Goal: Information Seeking & Learning: Learn about a topic

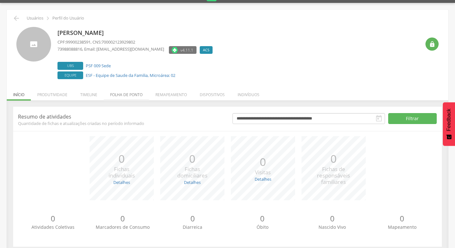
scroll to position [25, 0]
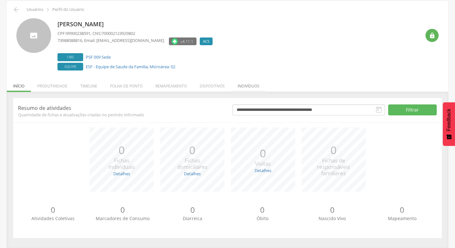
click at [252, 83] on li "Indivíduos" at bounding box center [248, 84] width 35 height 15
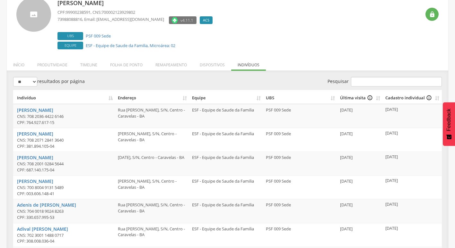
scroll to position [0, 0]
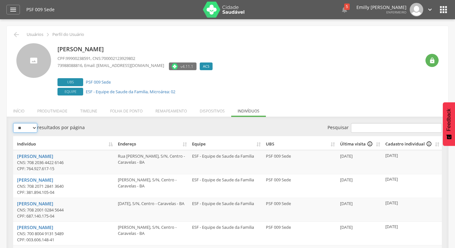
click at [33, 130] on select "** ** ** ***" at bounding box center [25, 128] width 24 height 10
click at [94, 125] on div "** ** ** *** resultados por página" at bounding box center [118, 128] width 210 height 11
click at [372, 130] on input "Pesquisar" at bounding box center [396, 128] width 91 height 10
type input "*"
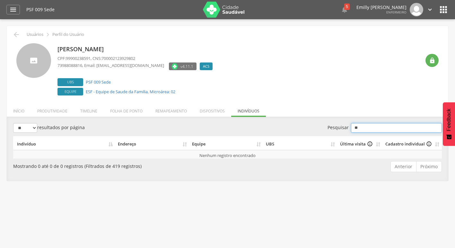
type input "*"
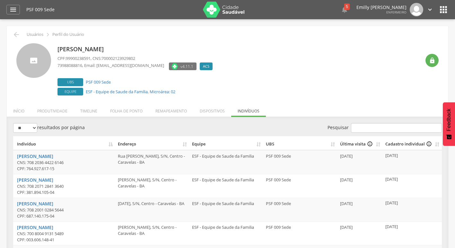
click at [306, 94] on div "Josenaide Soares de Oliveira CPF: 99900238591 , CNS: 700002123929802 7398808881…" at bounding box center [238, 70] width 363 height 54
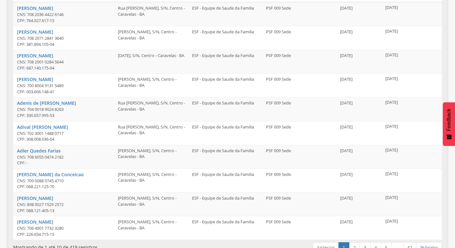
scroll to position [160, 0]
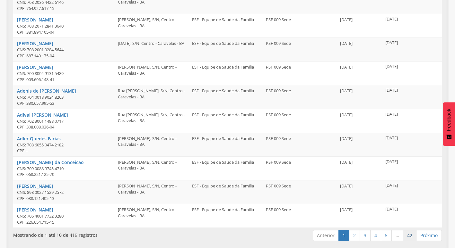
click at [410, 239] on link "42" at bounding box center [409, 235] width 13 height 11
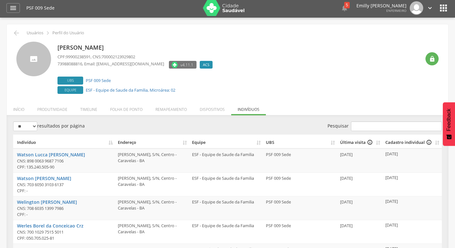
scroll to position [0, 0]
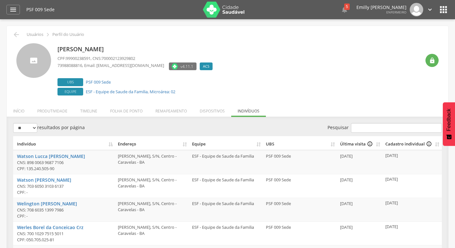
click at [226, 6] on img at bounding box center [224, 10] width 42 height 16
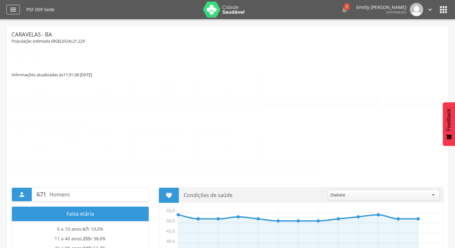
click at [9, 13] on icon "" at bounding box center [13, 10] width 8 height 8
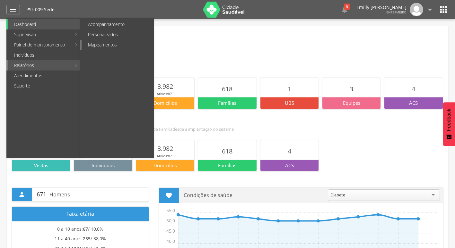
click at [108, 47] on link "Mapeamentos" at bounding box center [118, 45] width 72 height 10
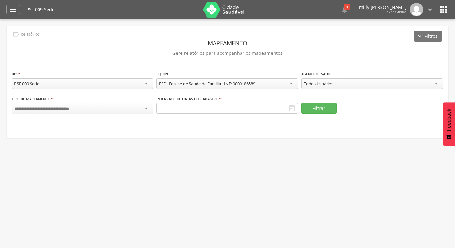
click at [336, 83] on div "Todos Usuários" at bounding box center [372, 83] width 142 height 11
click at [89, 105] on div at bounding box center [83, 109] width 142 height 12
type input "**********"
click at [319, 106] on button "Filtrar" at bounding box center [318, 108] width 35 height 11
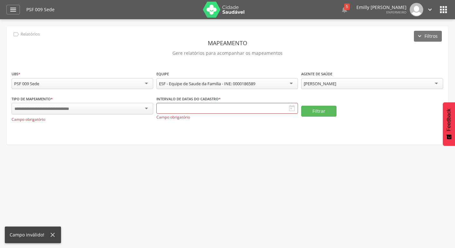
click at [196, 102] on div "Intervalo de datas do cadastro *  Campo obrigatório" at bounding box center [227, 111] width 142 height 31
click at [197, 107] on input "text" at bounding box center [227, 108] width 142 height 11
click at [296, 146] on div " Supervisão  Distritos  Ubs Coordenador: - Caravelas / BA Intervalo de Tempo…" at bounding box center [227, 143] width 455 height 248
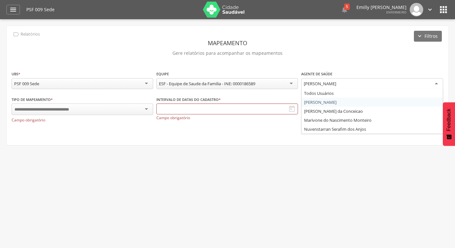
click at [354, 87] on div "Josenaide Soares de Oliveira" at bounding box center [372, 84] width 142 height 12
click at [297, 190] on div " Supervisão  Distritos  Ubs Coordenador: - Caravelas / BA Intervalo de Tempo…" at bounding box center [227, 143] width 455 height 248
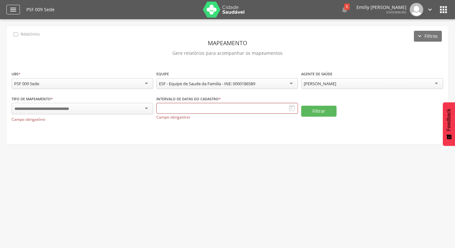
click at [10, 7] on icon "" at bounding box center [13, 10] width 8 height 8
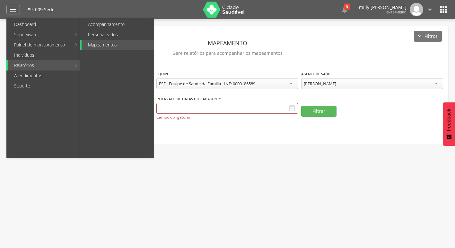
click at [49, 67] on link "Relatórios" at bounding box center [40, 65] width 64 height 10
click at [98, 38] on link "Personalizados" at bounding box center [118, 35] width 72 height 10
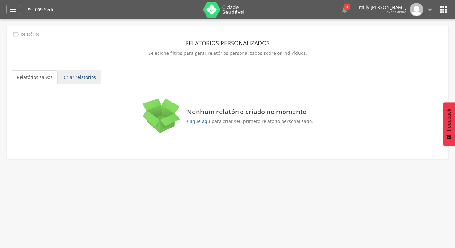
click at [77, 77] on link "Criar relatórios" at bounding box center [79, 77] width 43 height 13
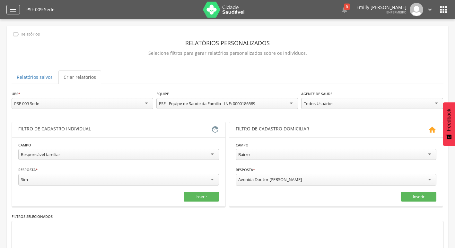
click at [9, 8] on icon "" at bounding box center [13, 10] width 8 height 8
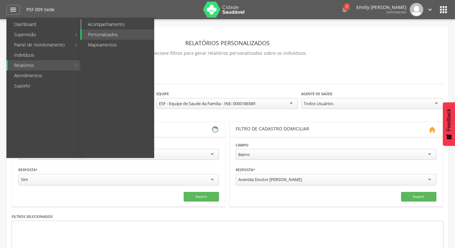
click at [110, 22] on link "Acompanhamento" at bounding box center [118, 24] width 72 height 10
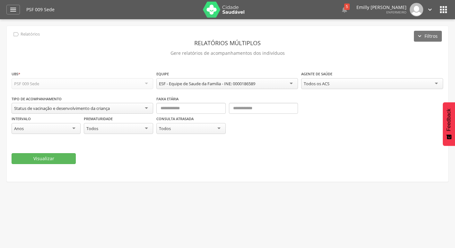
click at [112, 108] on div "Status de vacinação e desenvolvimento da criança" at bounding box center [83, 108] width 142 height 11
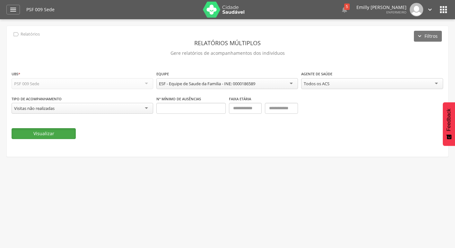
click at [71, 131] on button "Visualizar" at bounding box center [44, 133] width 64 height 11
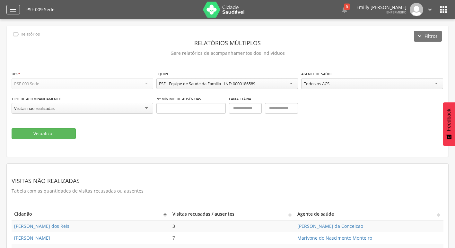
click at [12, 5] on div "" at bounding box center [12, 10] width 13 height 10
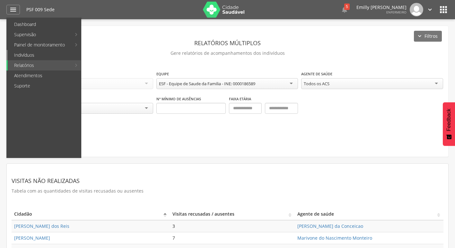
click at [59, 54] on link "Indivíduos" at bounding box center [44, 55] width 73 height 10
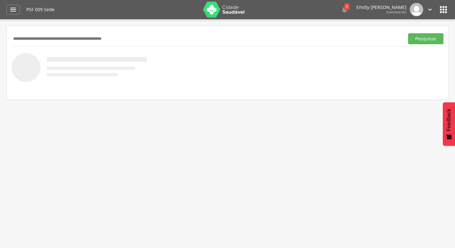
click at [20, 15] on div " Dashboard Supervisão Produtividade Mapa da Cidade App desatualizado Última si…" at bounding box center [227, 9] width 442 height 19
click at [17, 13] on div "" at bounding box center [12, 10] width 13 height 10
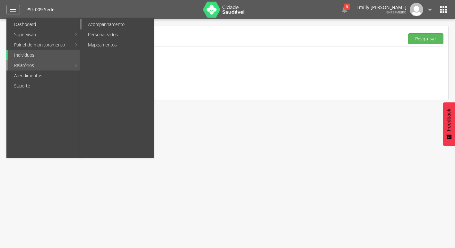
click at [111, 27] on link "Acompanhamento" at bounding box center [118, 24] width 72 height 10
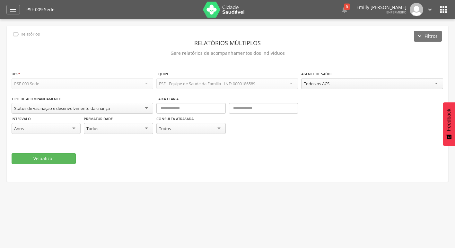
click at [142, 83] on div "PSF 009 Sede" at bounding box center [83, 83] width 142 height 11
click at [156, 144] on fieldset "**********" at bounding box center [228, 118] width 432 height 94
click at [161, 165] on div "**********" at bounding box center [228, 124] width 432 height 107
click at [134, 165] on div "**********" at bounding box center [228, 124] width 432 height 107
click at [216, 181] on div "**********" at bounding box center [227, 104] width 441 height 156
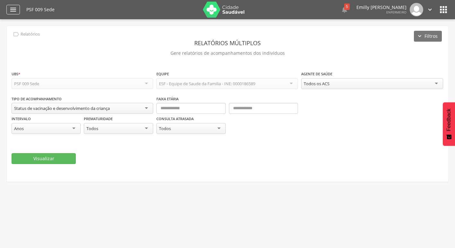
click at [11, 7] on icon "" at bounding box center [13, 10] width 8 height 8
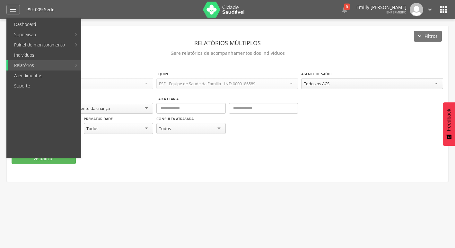
click at [224, 50] on p "Gere relatórios de acompanhamentos dos indivíduos" at bounding box center [228, 53] width 432 height 9
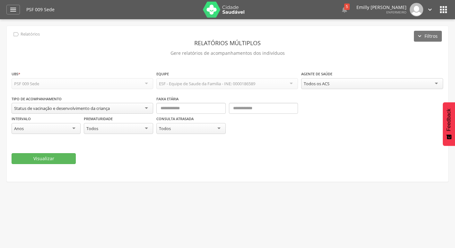
click at [318, 149] on fieldset "**********" at bounding box center [228, 118] width 432 height 94
click at [63, 86] on div "PSF 009 Sede" at bounding box center [83, 83] width 142 height 11
click at [128, 188] on div " Supervisão  Distritos  Ubs Coordenador: - Caravelas / BA Intervalo de Tempo…" at bounding box center [227, 143] width 455 height 248
click at [194, 192] on div " Supervisão  Distritos  Ubs Coordenador: - Caravelas / BA Intervalo de Tempo…" at bounding box center [227, 143] width 455 height 248
click at [166, 185] on div " Supervisão  Distritos  Ubs Coordenador: - Caravelas / BA Intervalo de Tempo…" at bounding box center [227, 143] width 455 height 248
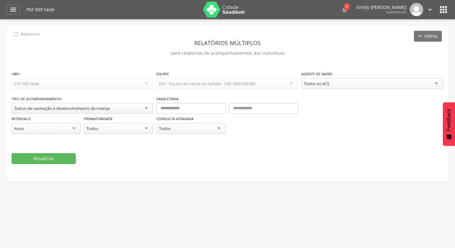
click at [121, 112] on div "Status de vacinação e desenvolvimento da criança" at bounding box center [83, 108] width 142 height 11
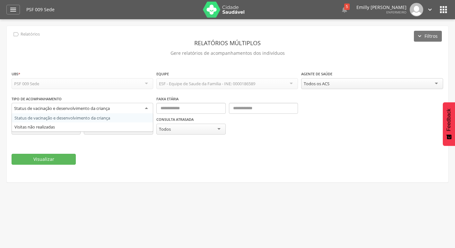
click at [156, 155] on div "Visualizar" at bounding box center [228, 159] width 432 height 11
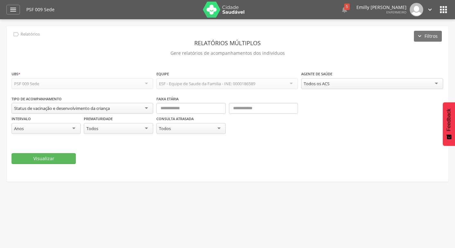
click at [100, 88] on div "PSF 009 Sede" at bounding box center [83, 83] width 142 height 11
click at [205, 86] on div "ESF - Equipe de Saude da Familia - INE: 0000186589" at bounding box center [207, 84] width 96 height 6
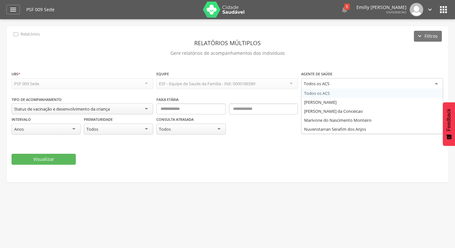
click at [341, 88] on div "Todos os ACS" at bounding box center [372, 84] width 142 height 12
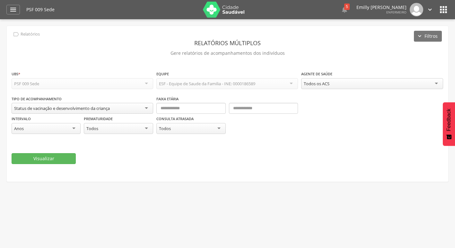
click at [294, 153] on fieldset "**********" at bounding box center [228, 118] width 432 height 94
click at [110, 110] on div "Status de vacinação e desenvolvimento da criança" at bounding box center [62, 109] width 96 height 6
click at [12, 11] on icon "" at bounding box center [13, 10] width 8 height 8
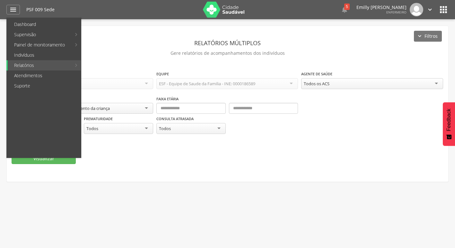
click at [388, 57] on p "Gere relatórios de acompanhamentos dos indivíduos" at bounding box center [228, 53] width 432 height 9
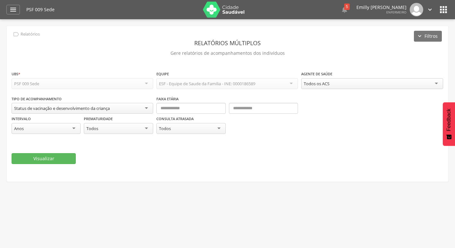
click at [430, 11] on icon "" at bounding box center [429, 9] width 7 height 7
click at [388, 51] on p "Gere relatórios de acompanhamentos dos indivíduos" at bounding box center [228, 53] width 432 height 9
click at [444, 13] on icon "" at bounding box center [443, 9] width 10 height 10
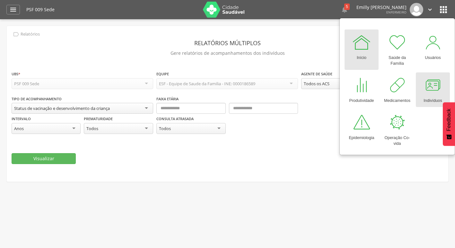
click at [436, 84] on div at bounding box center [432, 85] width 19 height 19
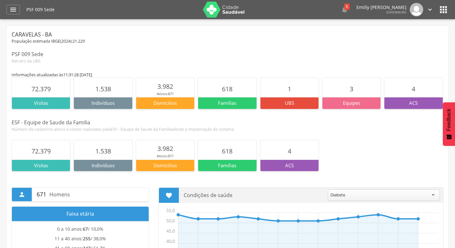
click at [118, 97] on section "1.538" at bounding box center [103, 87] width 58 height 19
click at [105, 101] on p "Indivíduos" at bounding box center [103, 103] width 58 height 7
click at [14, 13] on icon "" at bounding box center [13, 10] width 8 height 8
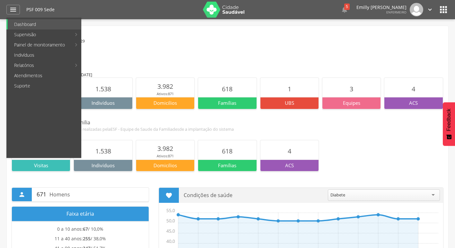
click at [286, 72] on div "Informações atualizadas às 11:31:28 [DATE]" at bounding box center [228, 75] width 432 height 6
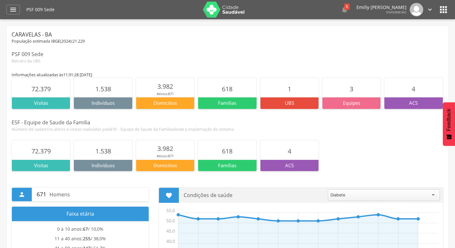
click at [226, 106] on p "Famílias" at bounding box center [227, 103] width 58 height 7
click at [251, 125] on div "ESF - Equipe de Saude da Familia" at bounding box center [228, 122] width 432 height 7
click at [168, 103] on p "Domicilios" at bounding box center [165, 103] width 58 height 7
click at [248, 36] on div "Caravelas - BA" at bounding box center [228, 35] width 432 height 8
click at [7, 13] on div "" at bounding box center [12, 10] width 13 height 10
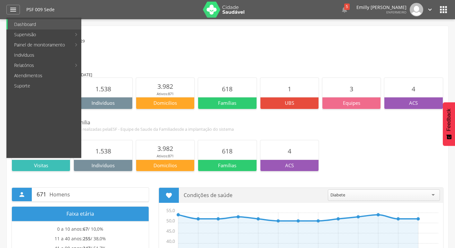
click at [129, 49] on div "Caravelas - BA População estimada IBGE( 2024 ): 21.229 PSF 009 Sede Retrato da …" at bounding box center [228, 47] width 432 height 33
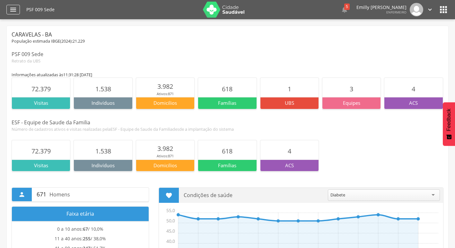
click at [16, 8] on icon "" at bounding box center [13, 10] width 8 height 8
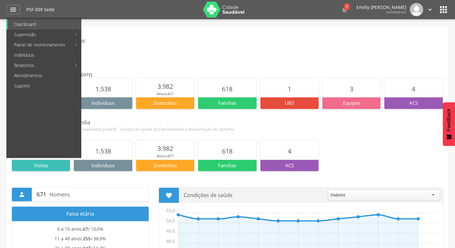
click at [213, 47] on div "Caravelas - BA População estimada IBGE( 2024 ): 21.229 PSF 009 Sede Retrato da …" at bounding box center [228, 47] width 432 height 33
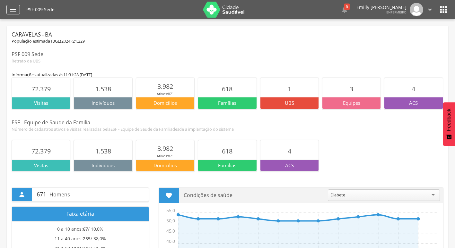
click at [19, 7] on div "" at bounding box center [12, 10] width 13 height 10
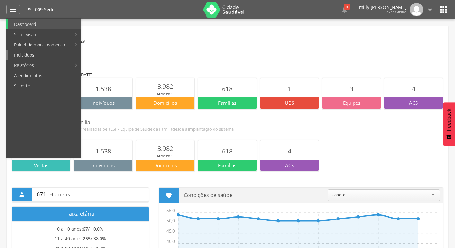
click at [49, 51] on link "Indivíduos" at bounding box center [44, 55] width 73 height 10
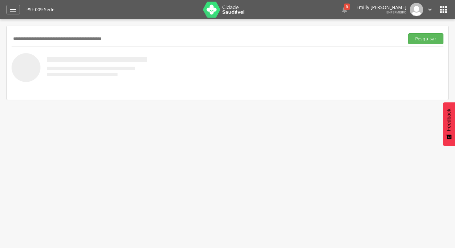
click at [220, 11] on img at bounding box center [224, 10] width 42 height 16
